Goal: Task Accomplishment & Management: Complete application form

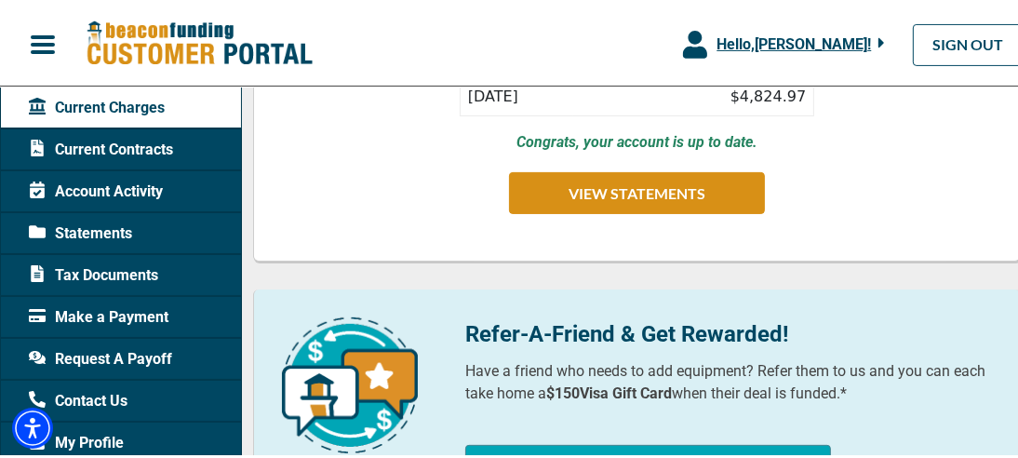
scroll to position [372, 0]
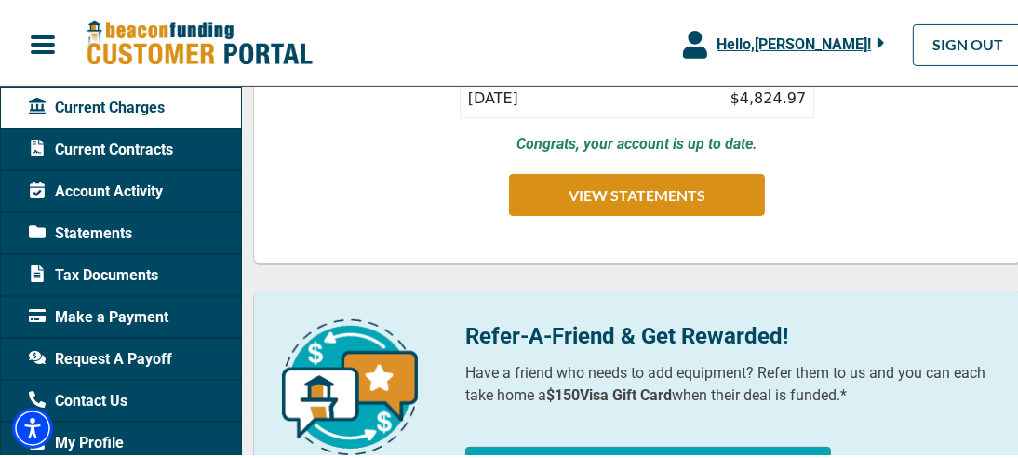
drag, startPoint x: 243, startPoint y: 156, endPoint x: 247, endPoint y: 189, distance: 32.8
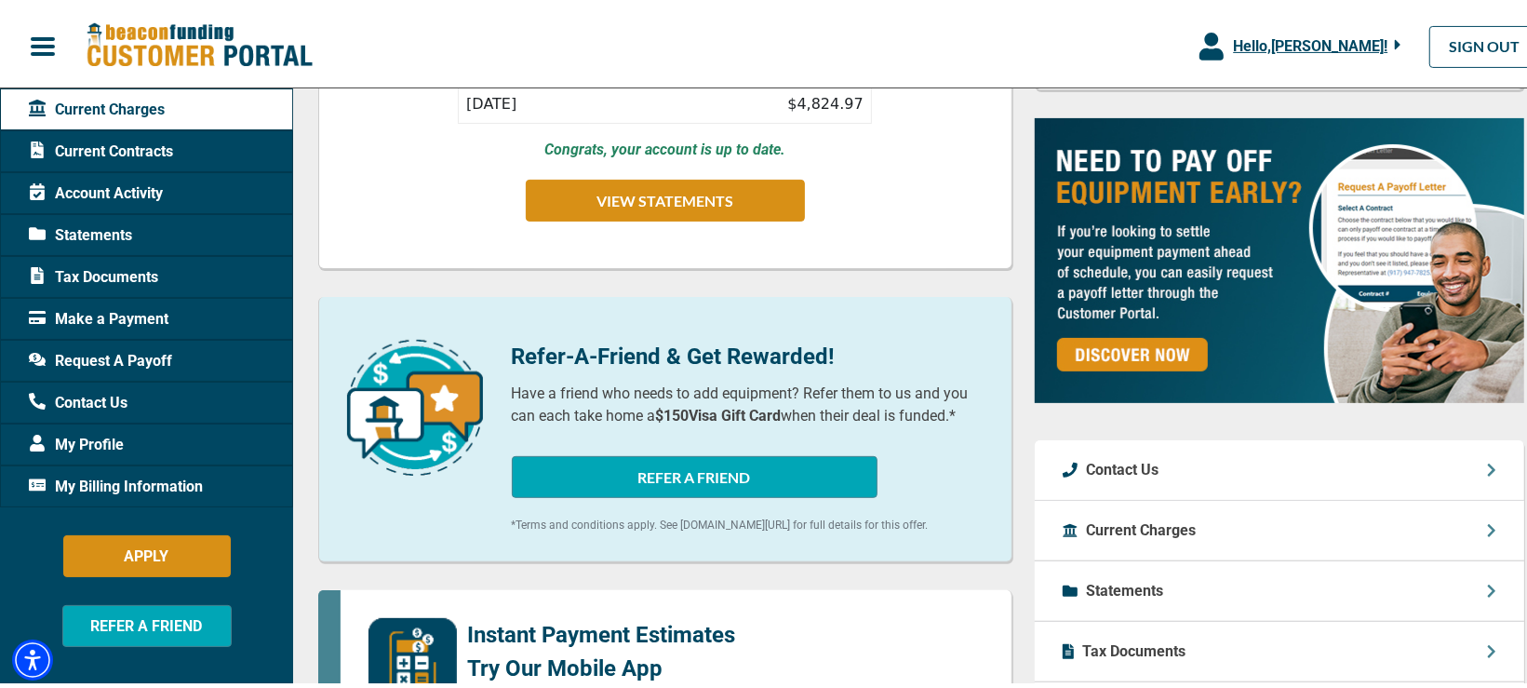
click at [121, 457] on span "My Billing Information" at bounding box center [116, 482] width 174 height 22
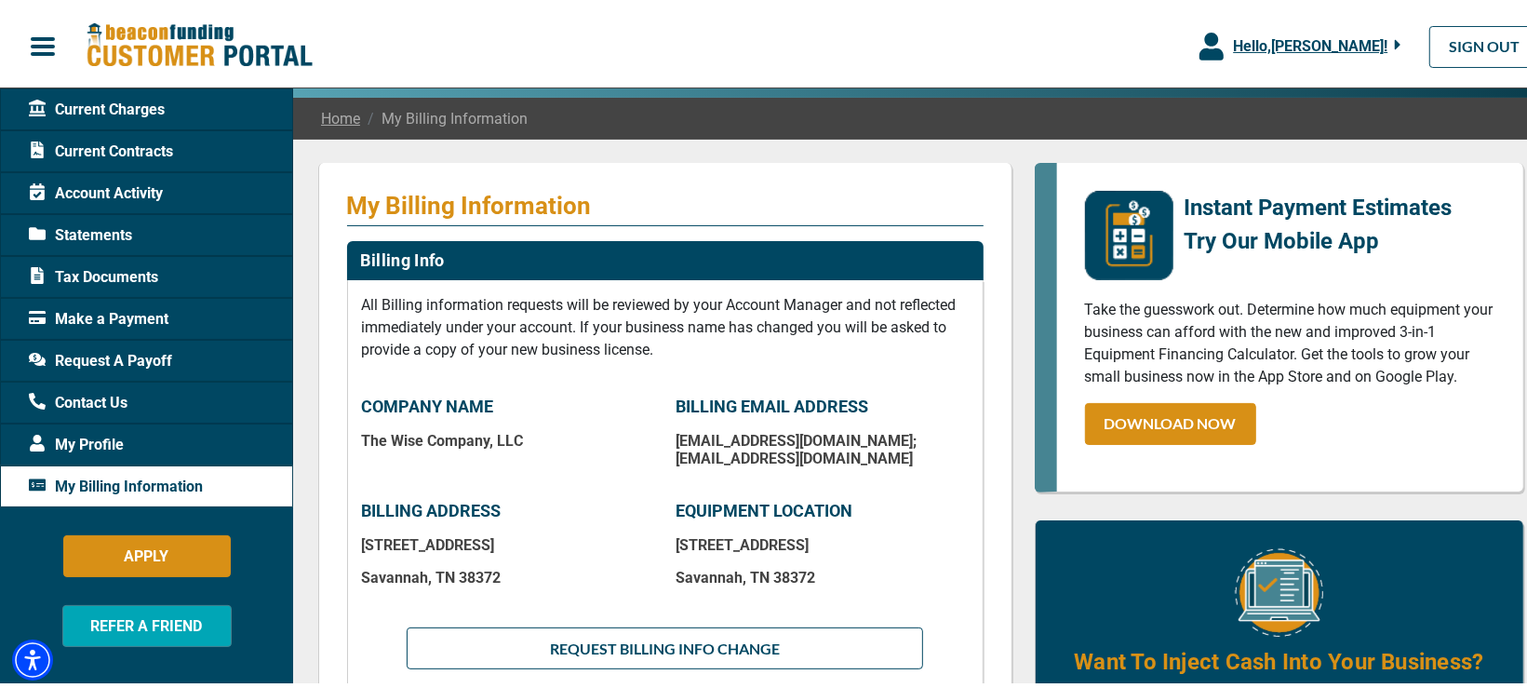
scroll to position [278, 0]
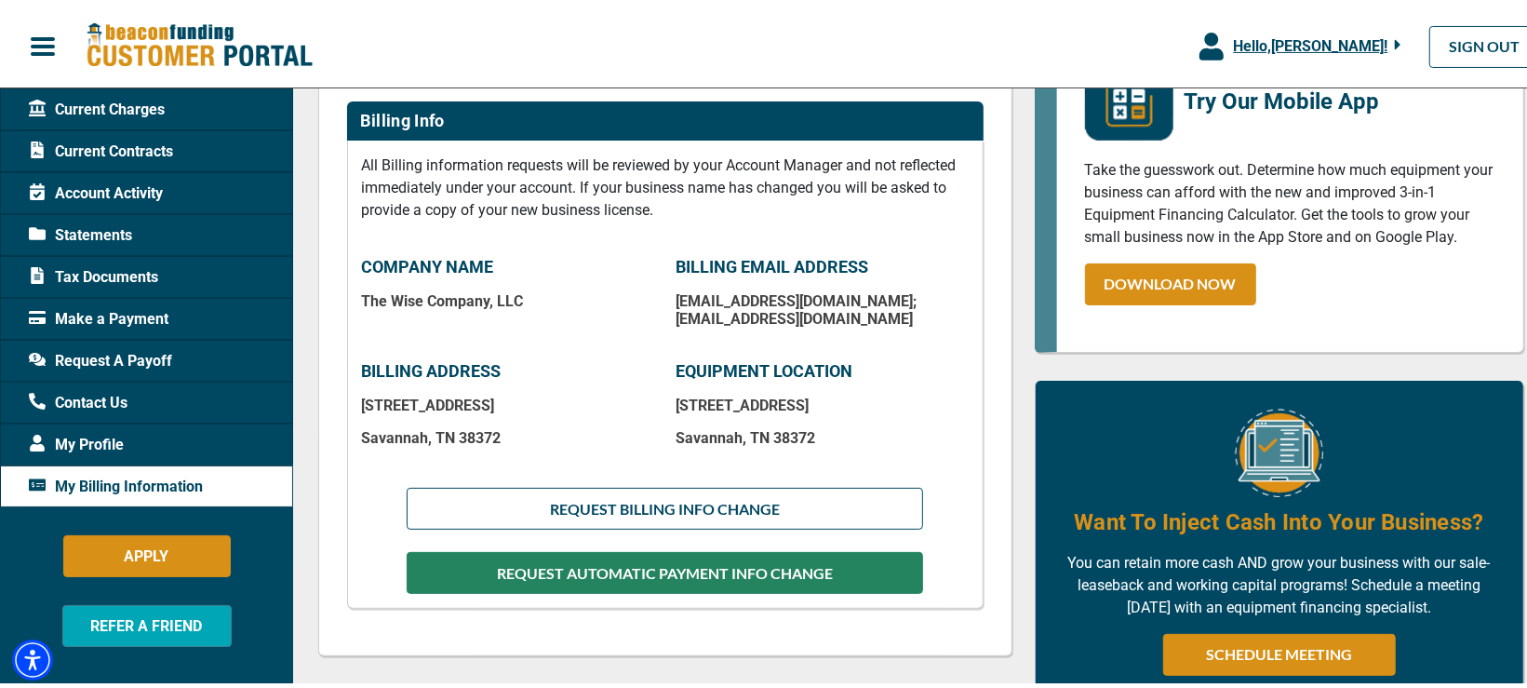
click at [723, 457] on button "REQUEST AUTOMATIC PAYMENT INFO CHANGE" at bounding box center [664, 568] width 515 height 42
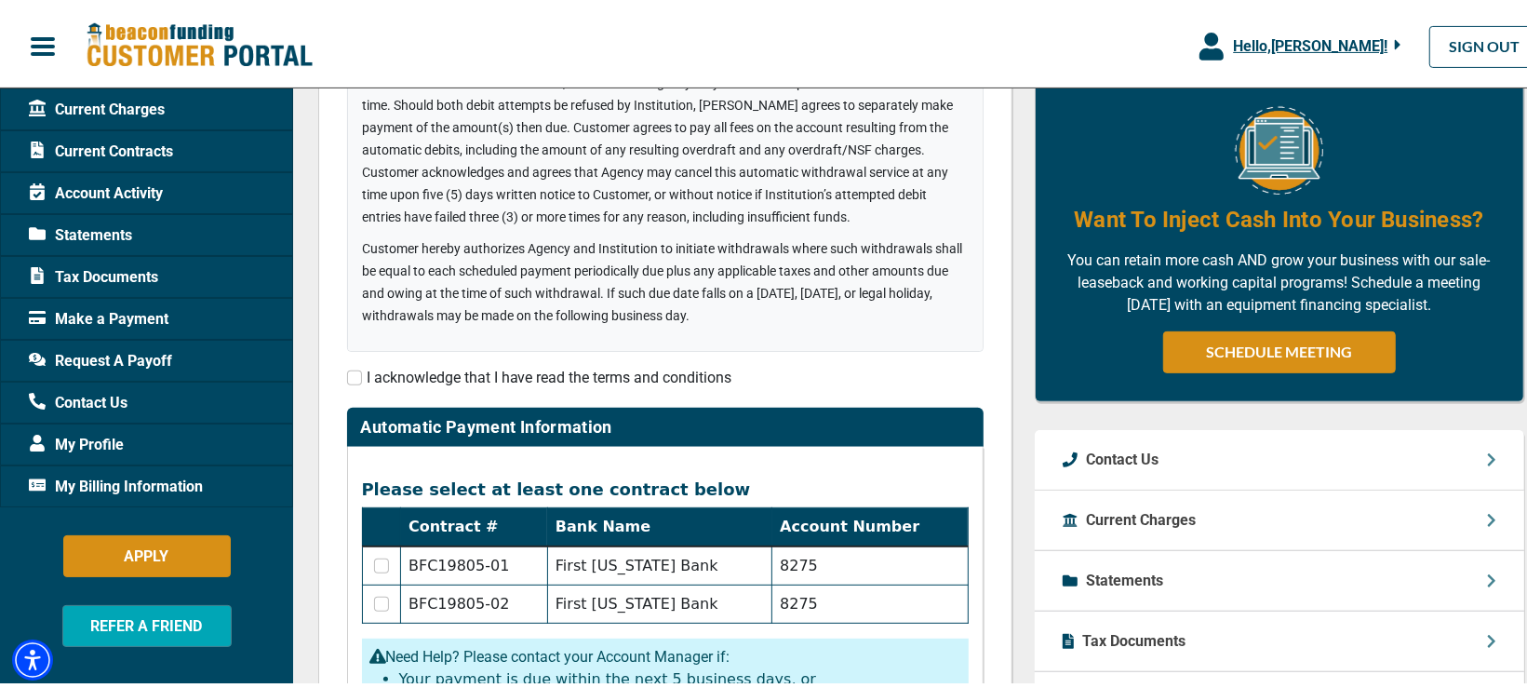
scroll to position [418, 0]
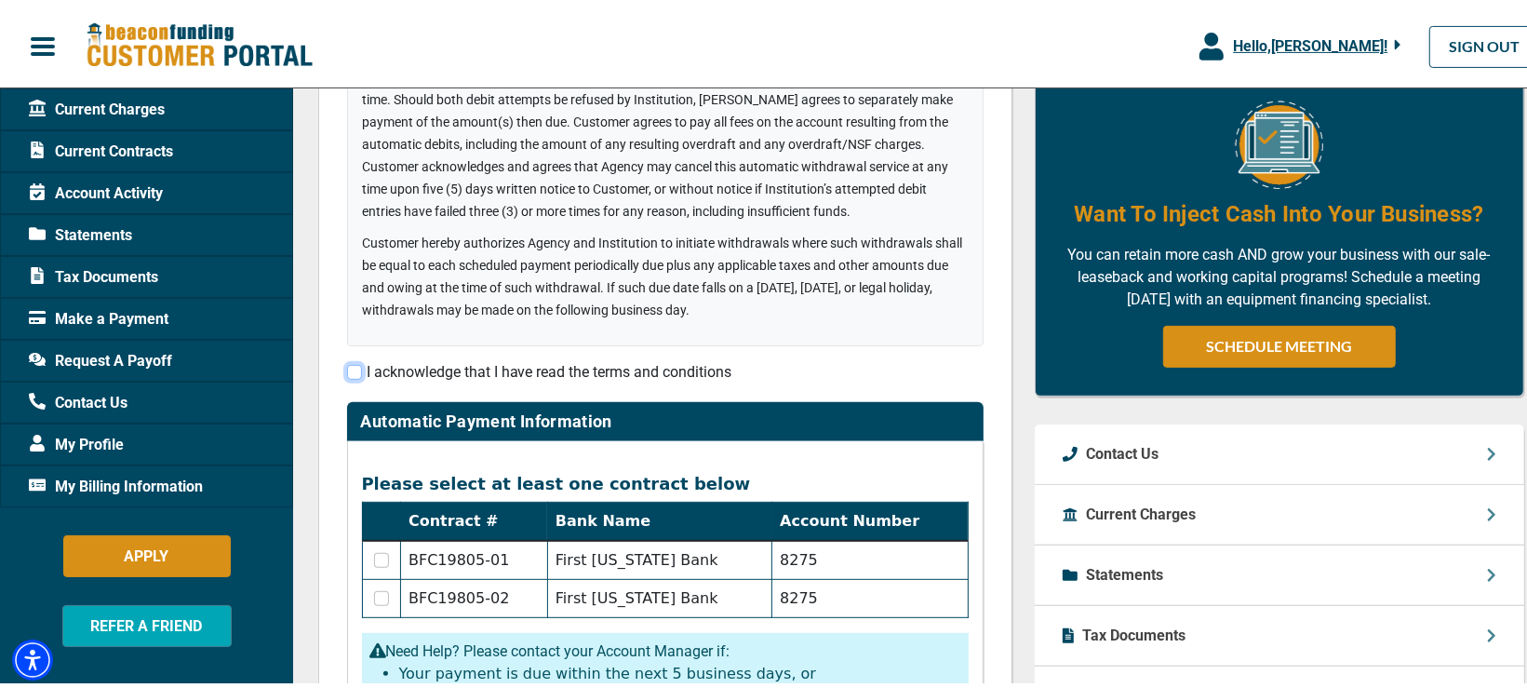
click at [347, 365] on input "checkbox" at bounding box center [354, 367] width 15 height 15
checkbox input "true"
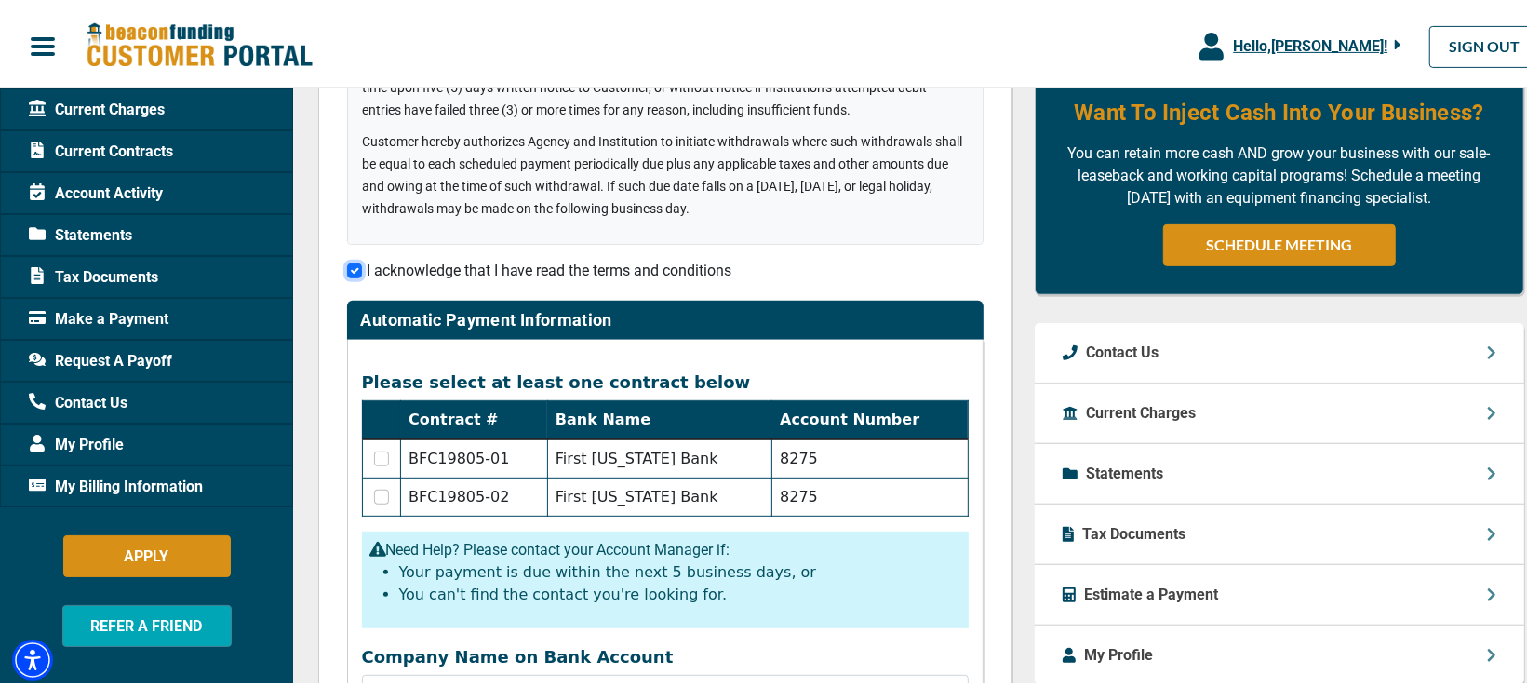
scroll to position [557, 0]
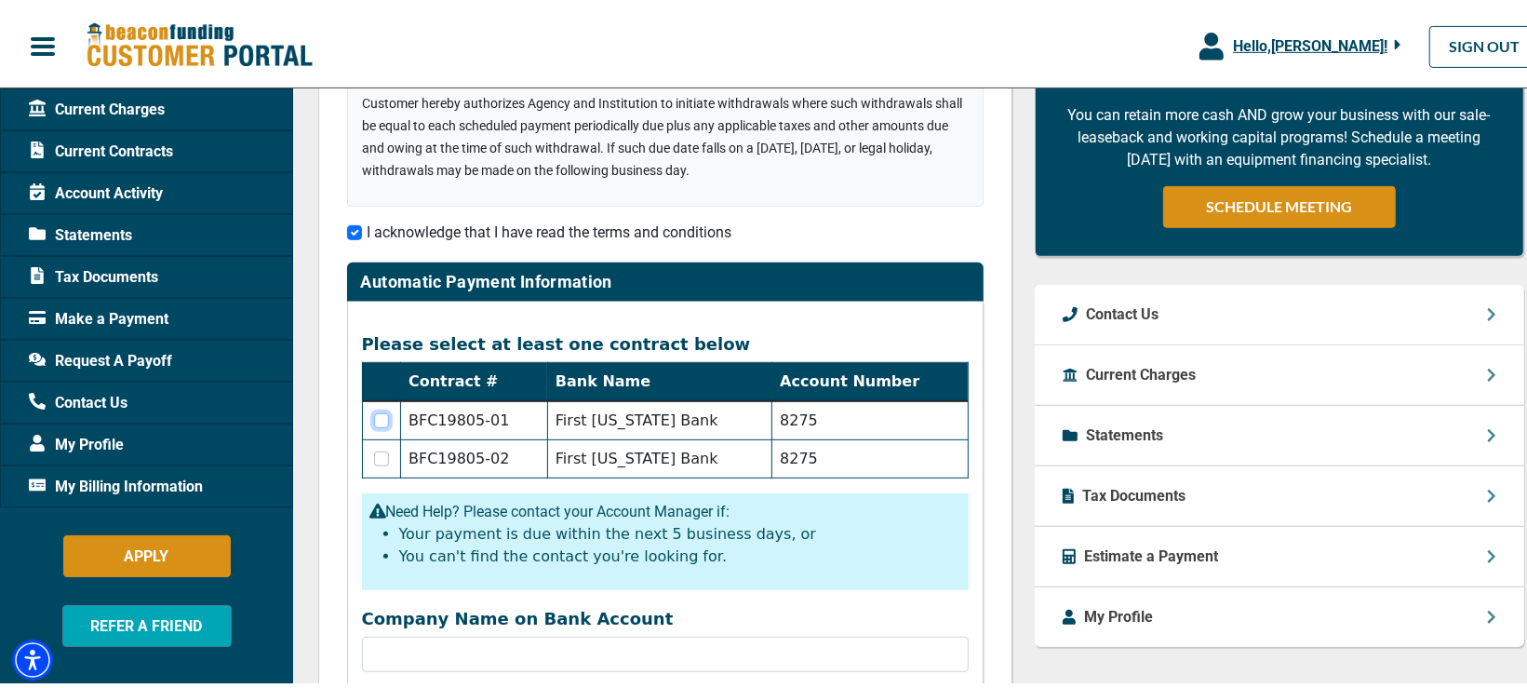
click at [374, 417] on input "checkbox" at bounding box center [381, 415] width 15 height 15
checkbox input "true"
click at [374, 452] on input "checkbox" at bounding box center [381, 454] width 15 height 15
checkbox input "true"
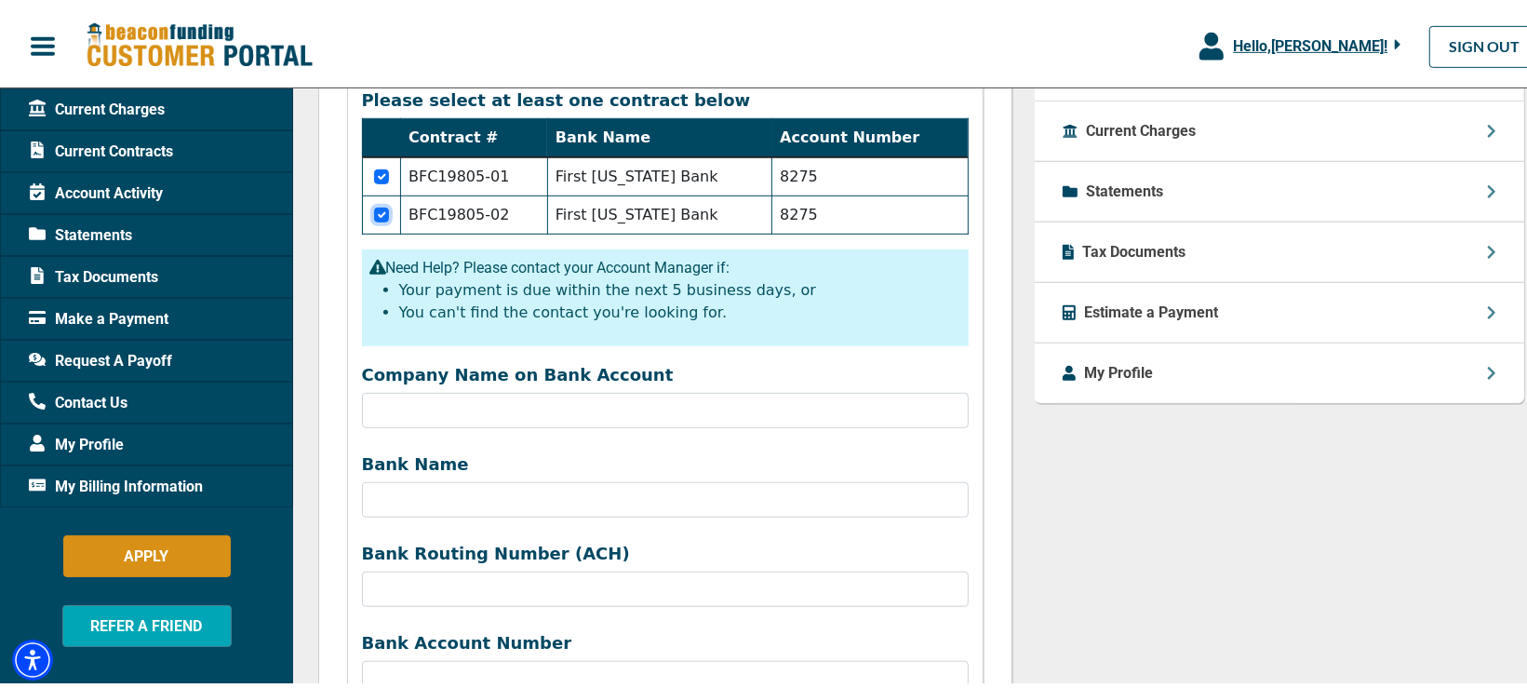
scroll to position [837, 0]
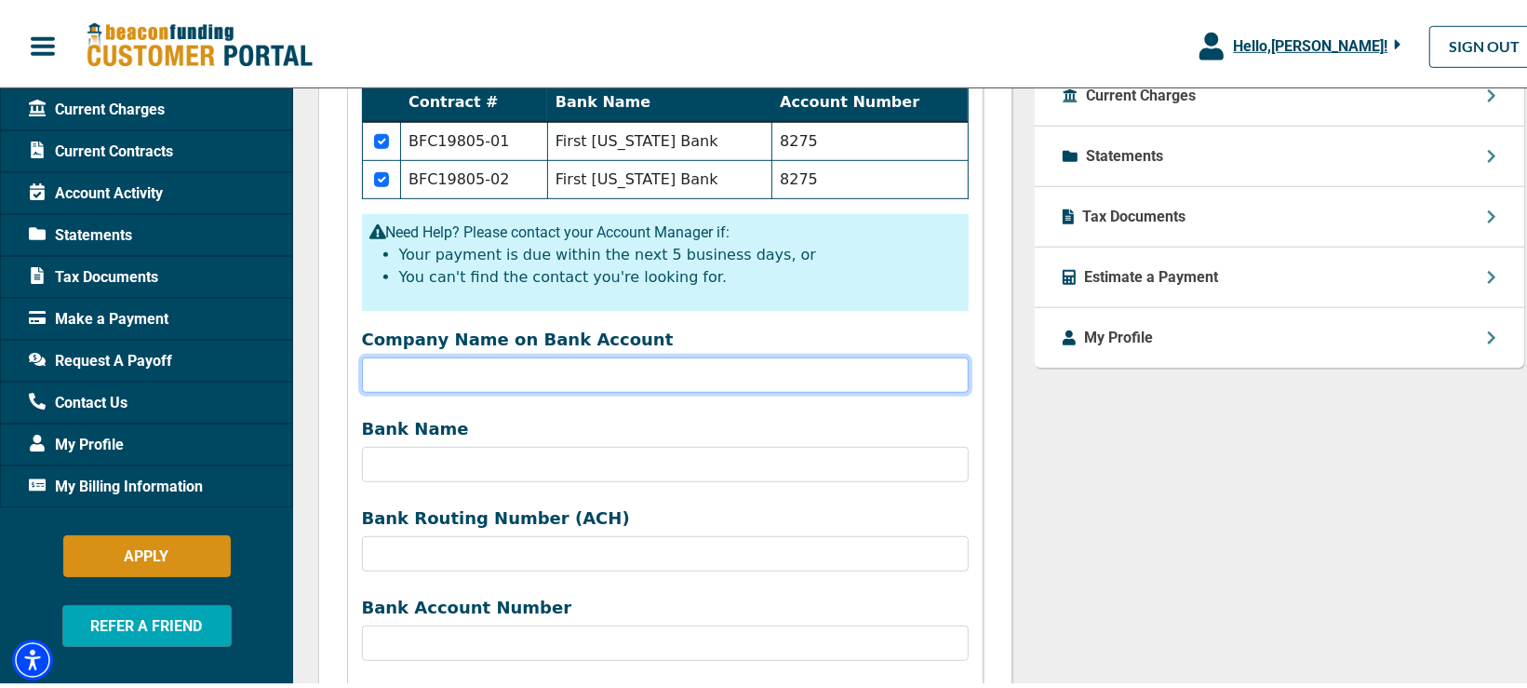
click at [375, 376] on input "Company Name on Bank Account" at bounding box center [665, 370] width 607 height 35
type input "t"
type input "THE WISE COMPANY LLC"
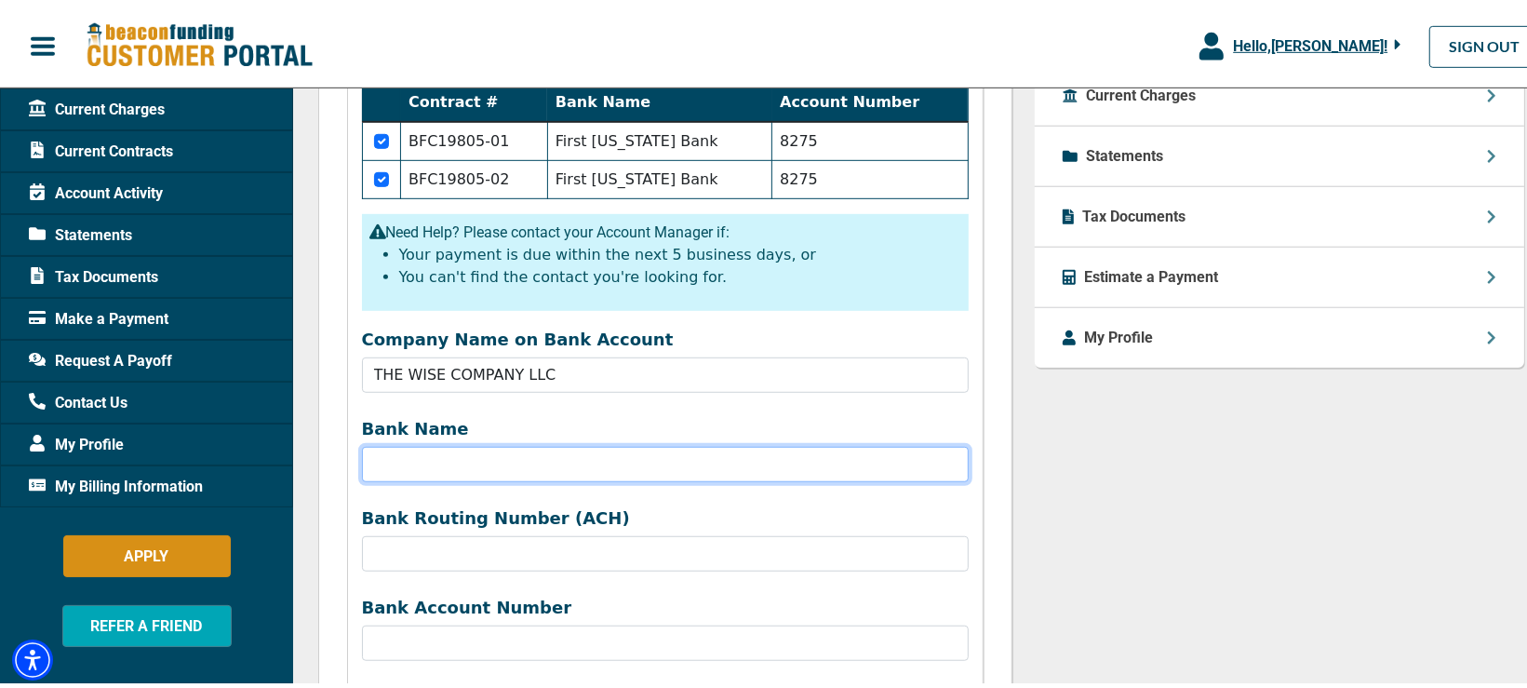
click at [377, 457] on input "Bank Name" at bounding box center [665, 459] width 607 height 35
type input "FIRST HORIZON"
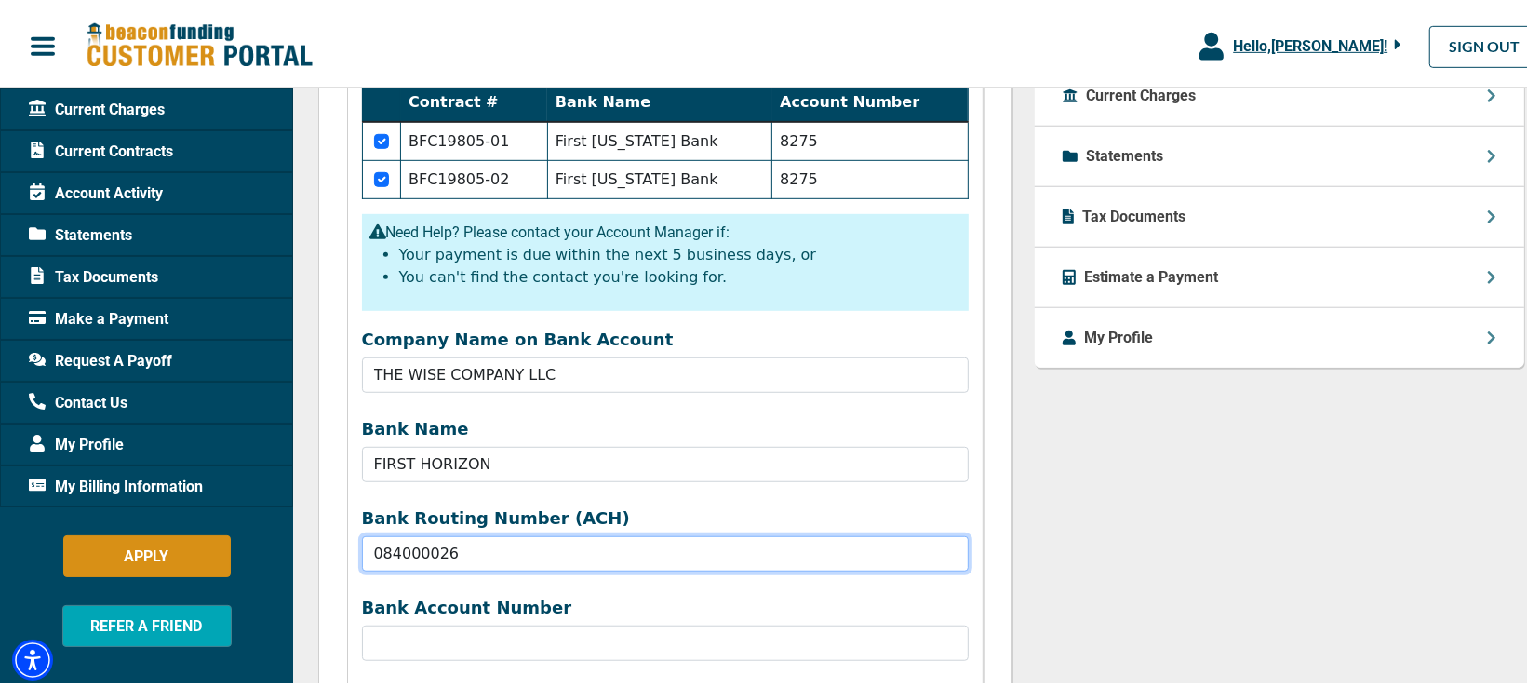
type input "084000026"
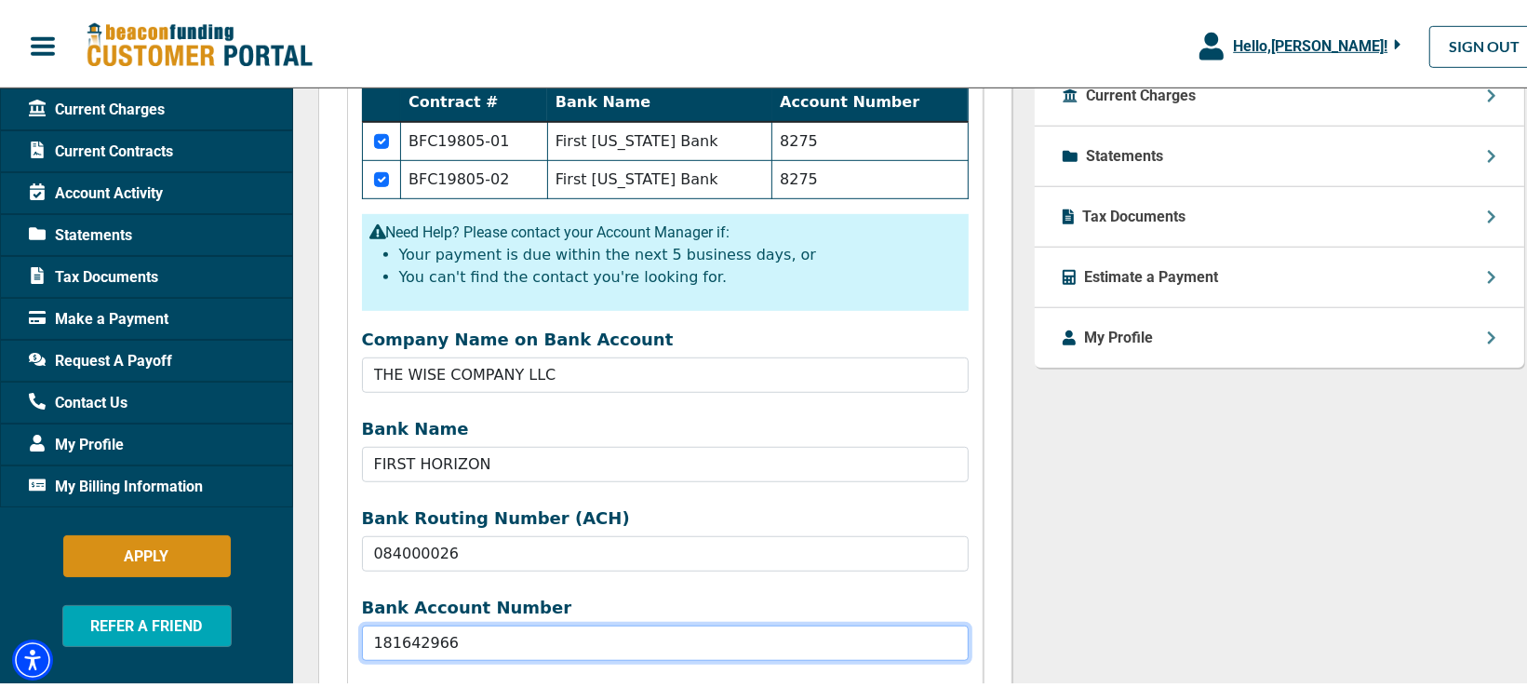
type input "181642966"
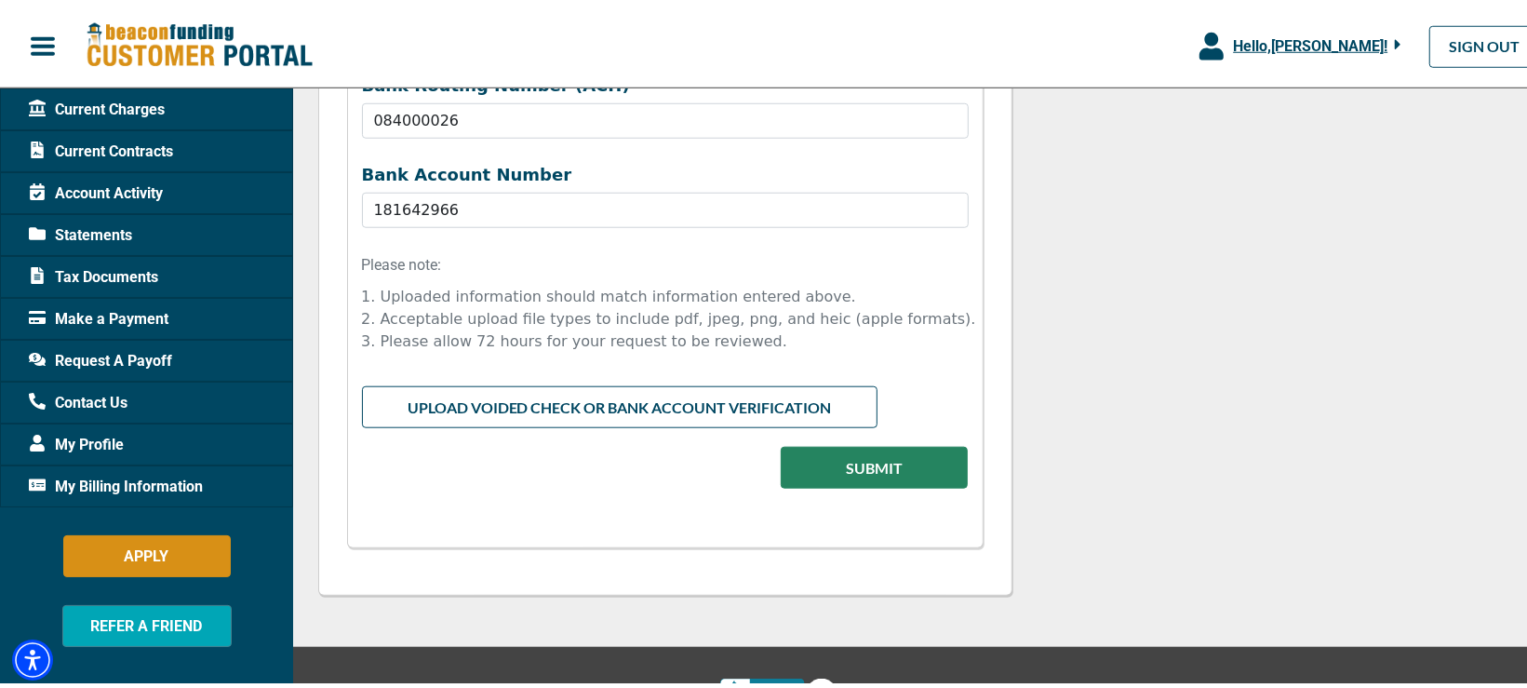
scroll to position [1316, 0]
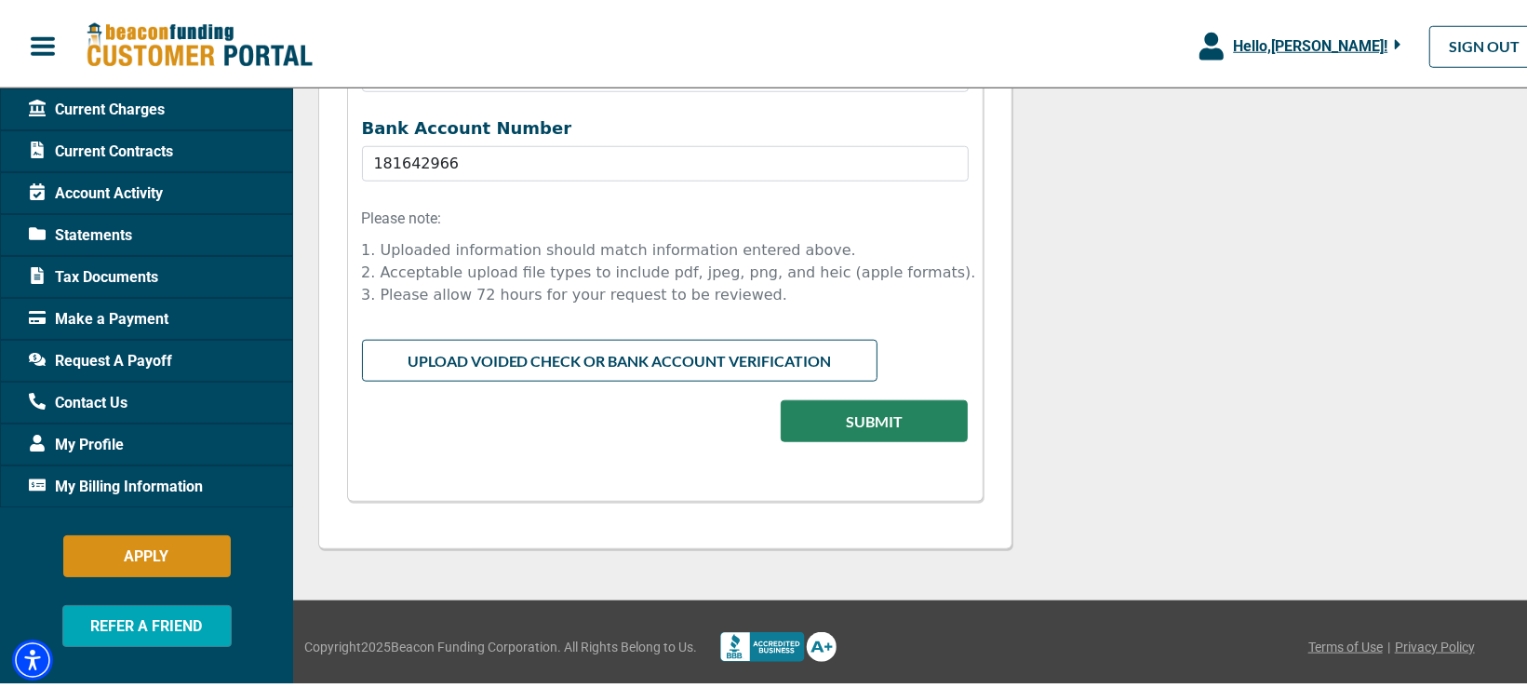
click at [548, 348] on input "file" at bounding box center [665, 352] width 607 height 35
type input "C:\fakepath\Voided check.pdf"
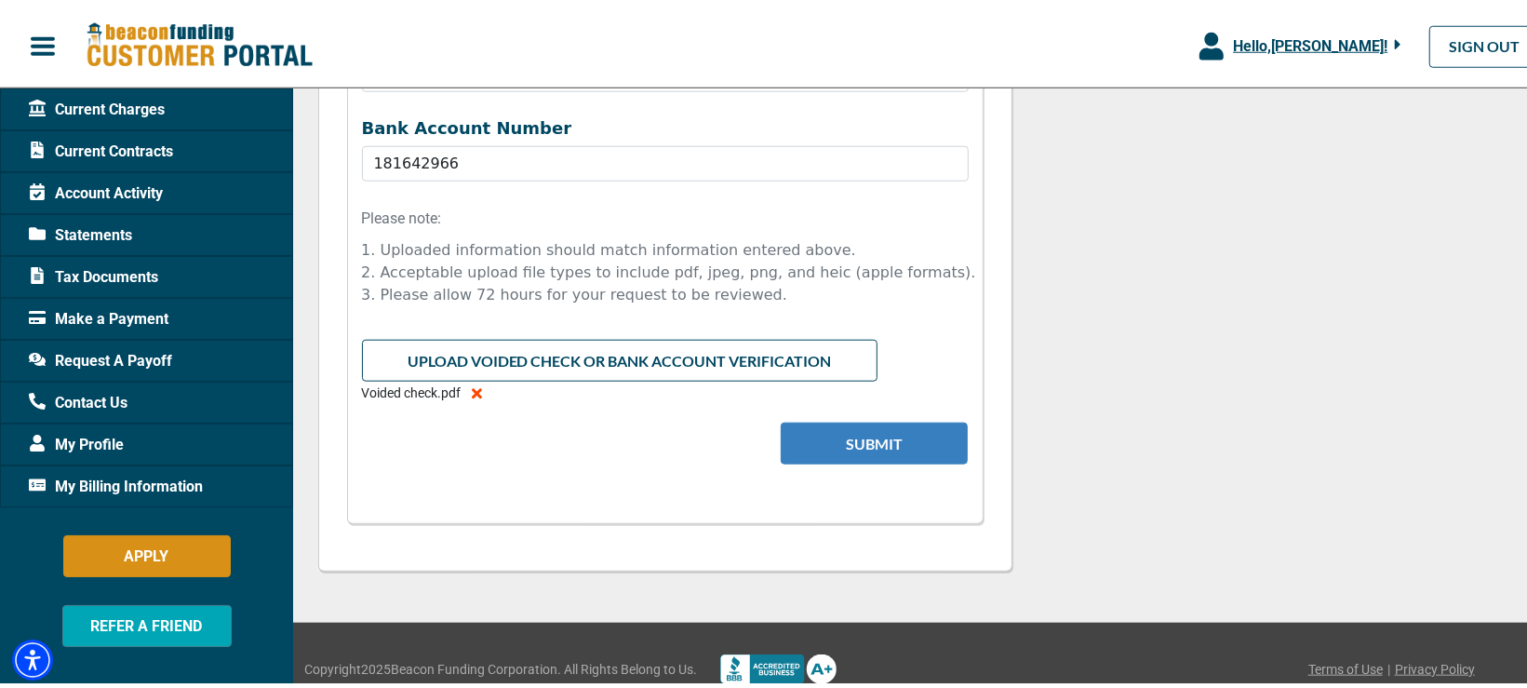
click at [857, 447] on button "Submit" at bounding box center [874, 439] width 187 height 42
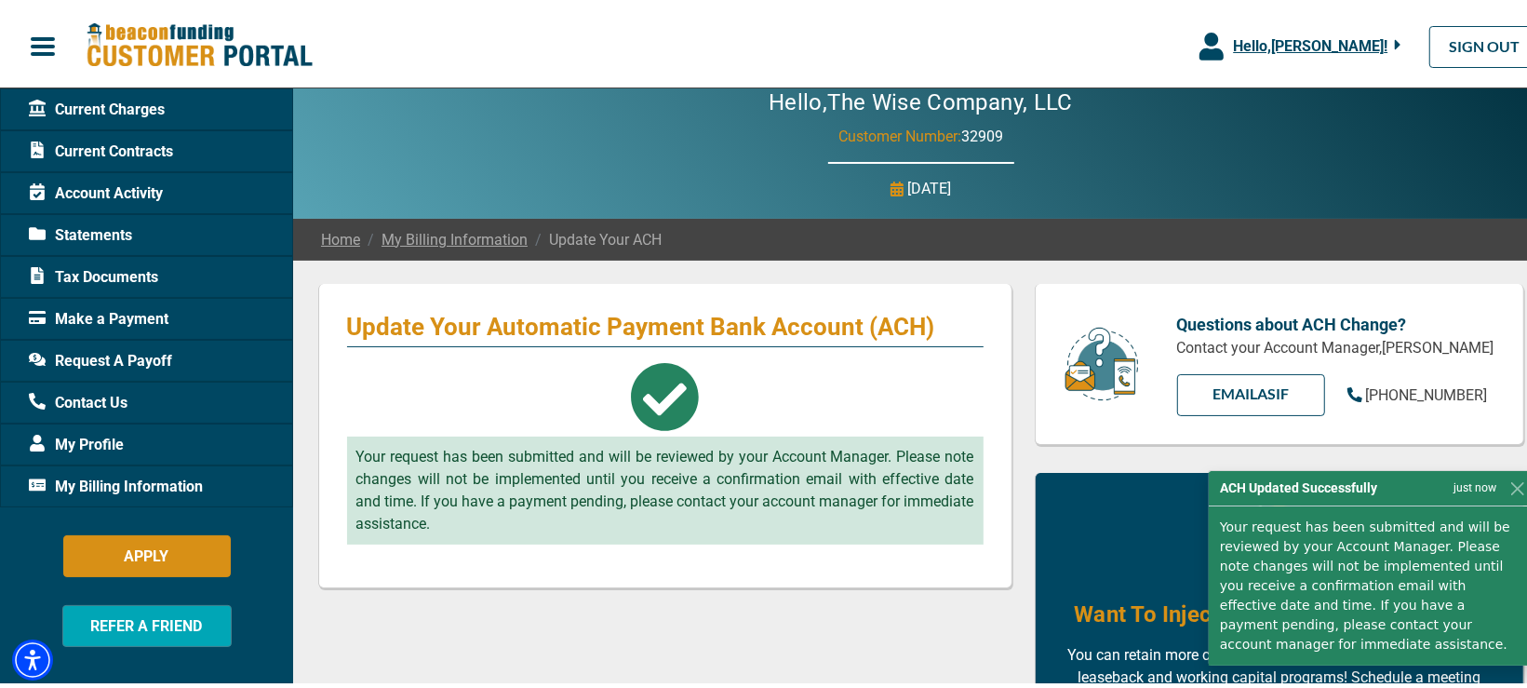
scroll to position [0, 0]
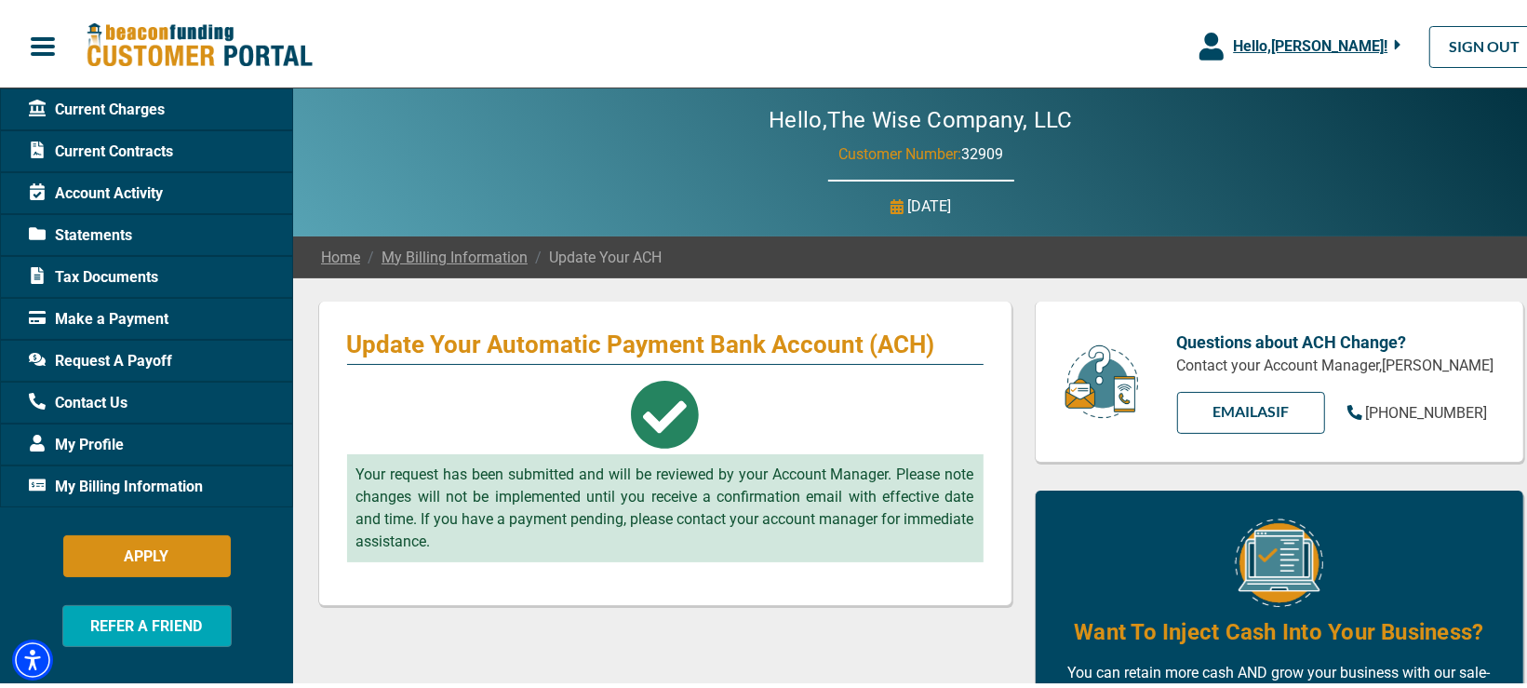
click at [470, 404] on div "Your request has been submitted and will be reviewed by your Account Manager. P…" at bounding box center [665, 466] width 636 height 182
click at [1031, 58] on link "SIGN OUT" at bounding box center [1484, 42] width 110 height 42
